Goal: Information Seeking & Learning: Find specific page/section

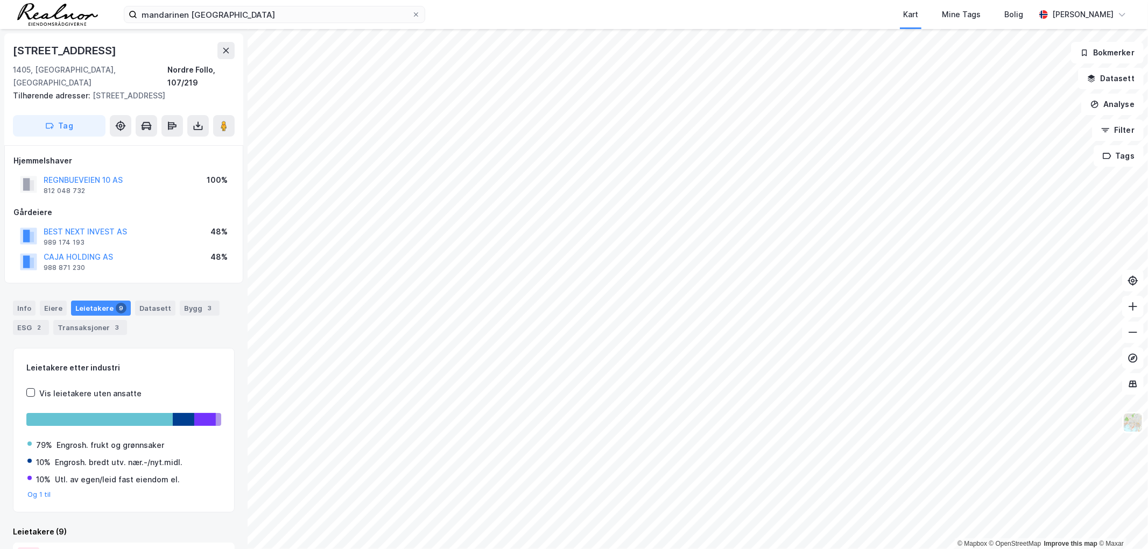
scroll to position [478, 0]
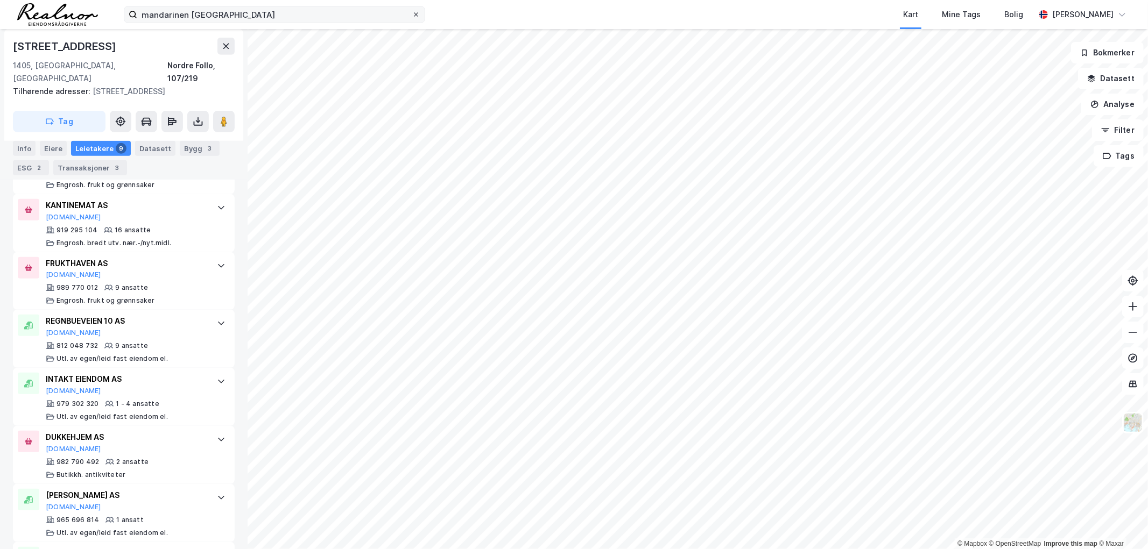
click at [413, 13] on icon at bounding box center [416, 14] width 6 height 6
click at [412, 13] on input "mandarinen [GEOGRAPHIC_DATA]" at bounding box center [274, 14] width 274 height 16
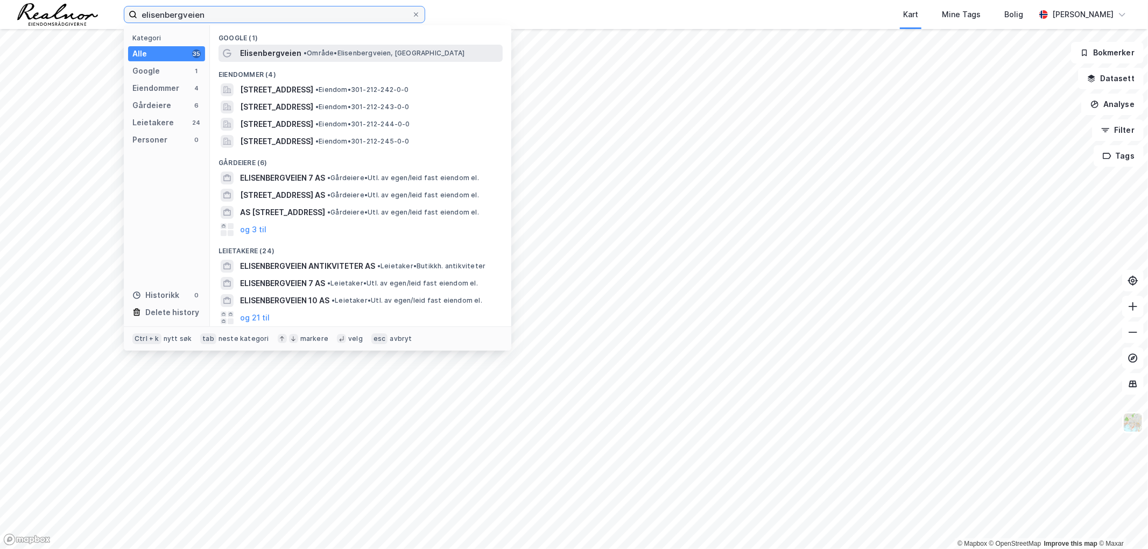
type input "elisenbergveien"
click at [294, 56] on span "Elisenbergveien" at bounding box center [270, 53] width 61 height 13
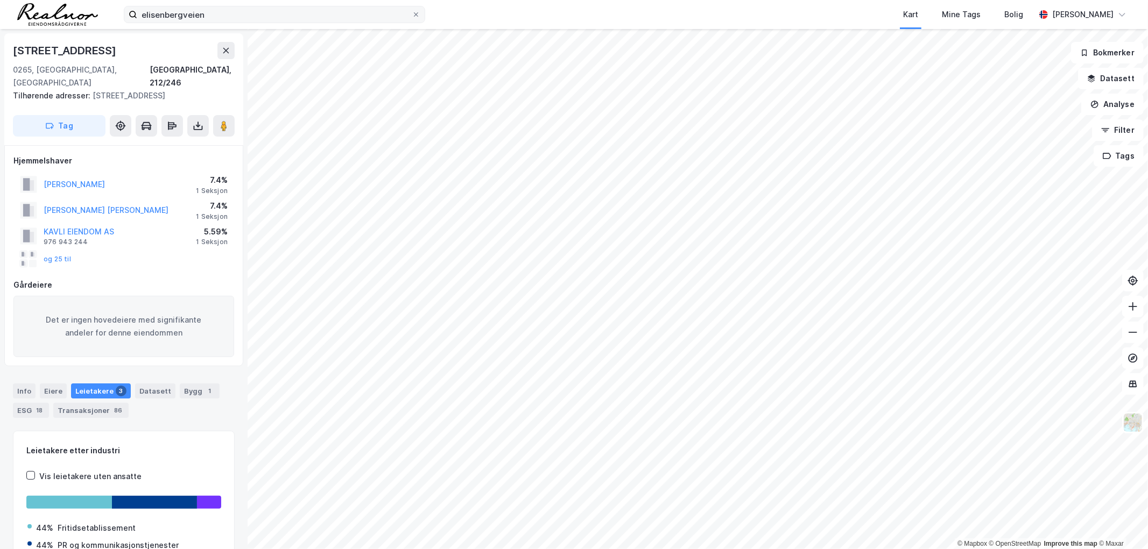
click at [89, 403] on div "Transaksjoner 86" at bounding box center [90, 410] width 75 height 15
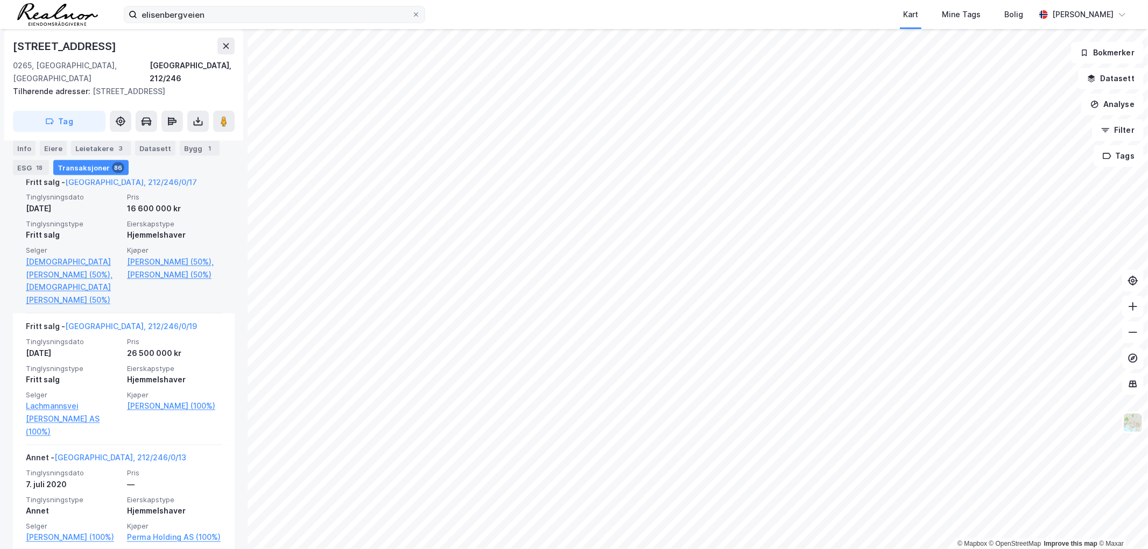
scroll to position [1385, 0]
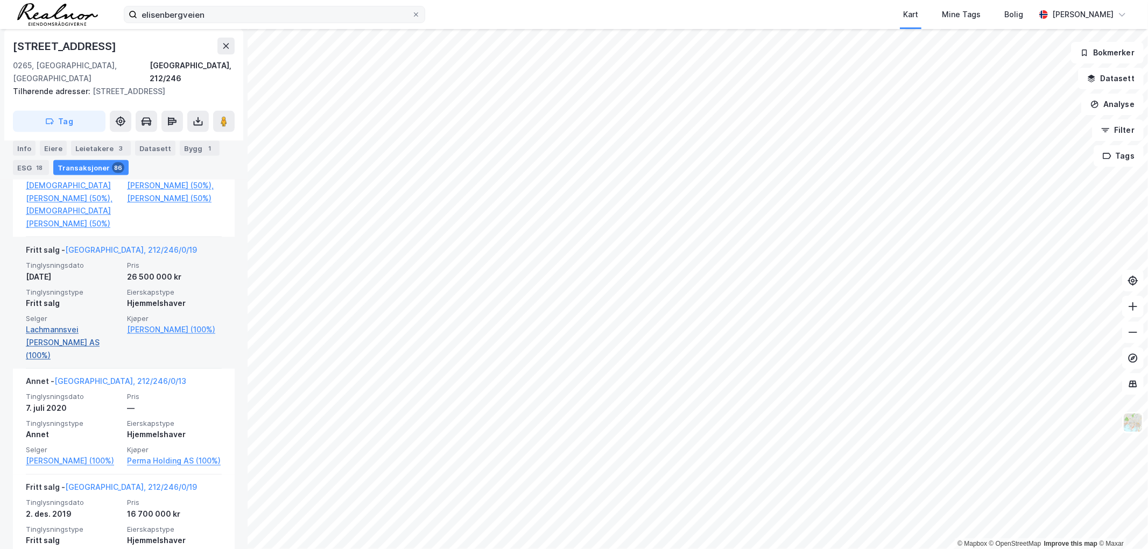
click at [81, 343] on link "Lachmannsvei [PERSON_NAME] AS (100%)" at bounding box center [73, 342] width 95 height 39
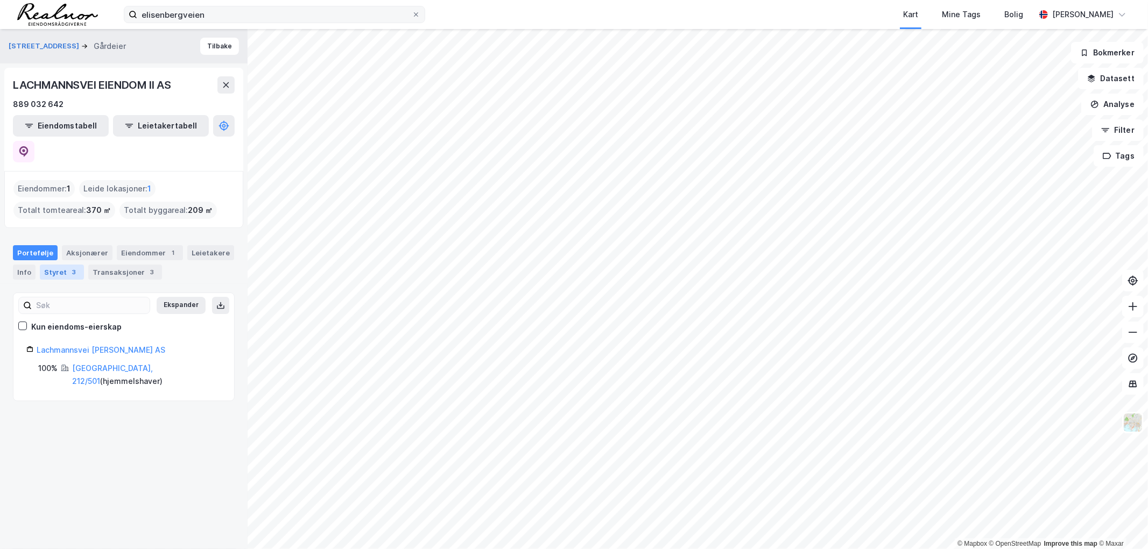
click at [61, 265] on div "Styret 3" at bounding box center [62, 272] width 44 height 15
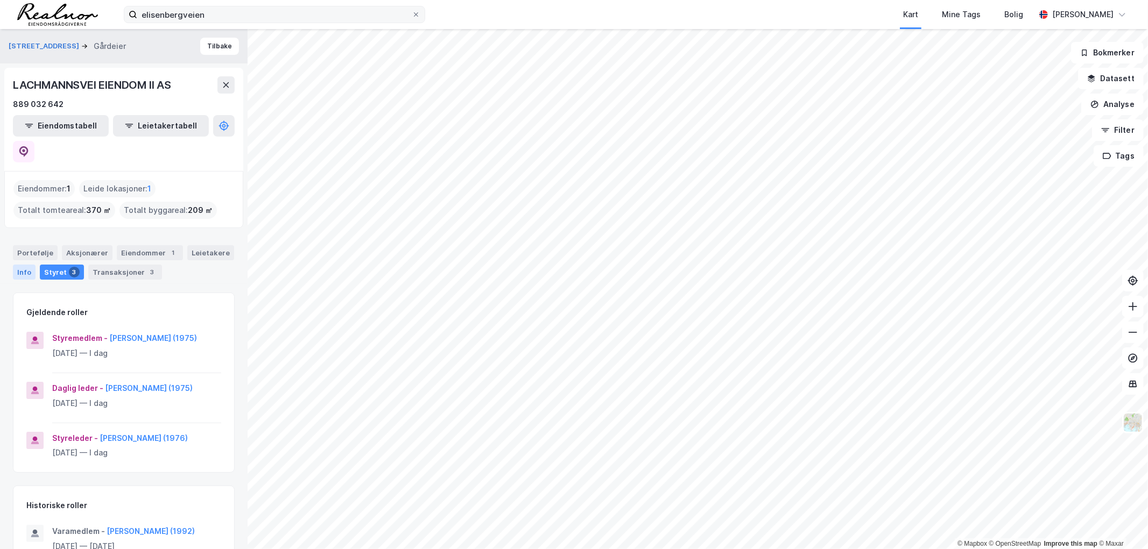
click at [20, 265] on div "Info" at bounding box center [24, 272] width 23 height 15
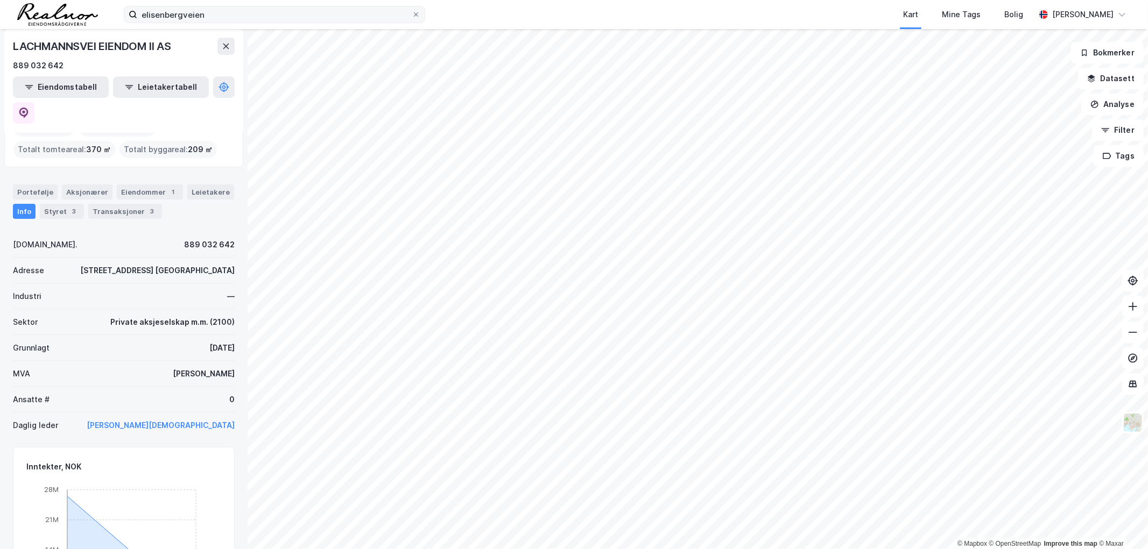
scroll to position [60, 0]
